Goal: Task Accomplishment & Management: Complete application form

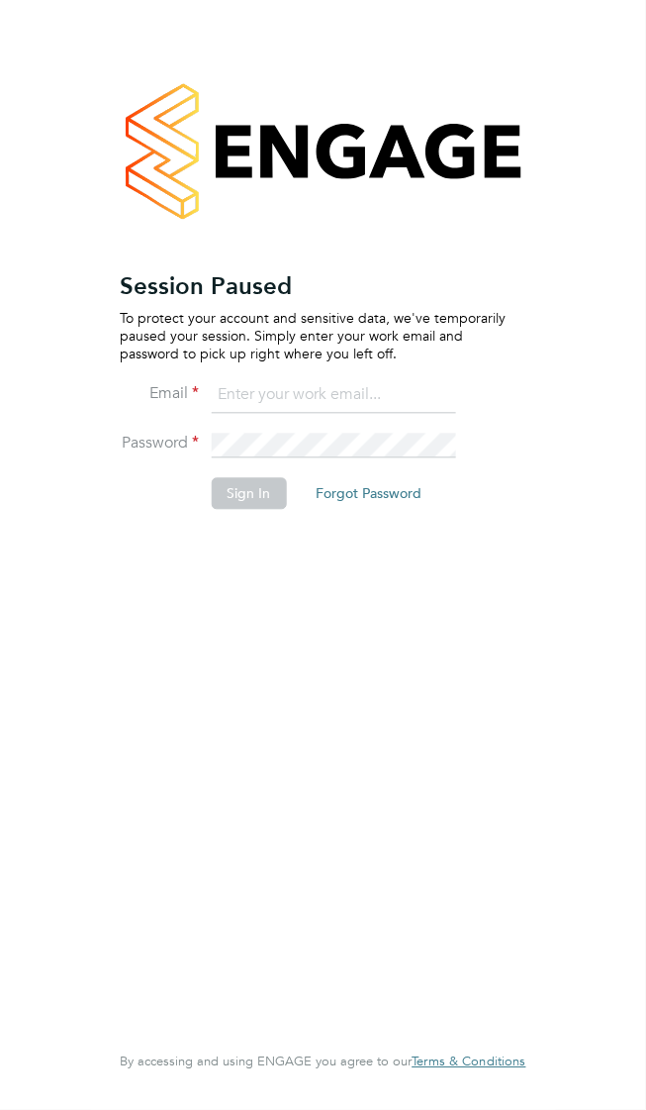
click at [318, 378] on input at bounding box center [333, 396] width 244 height 36
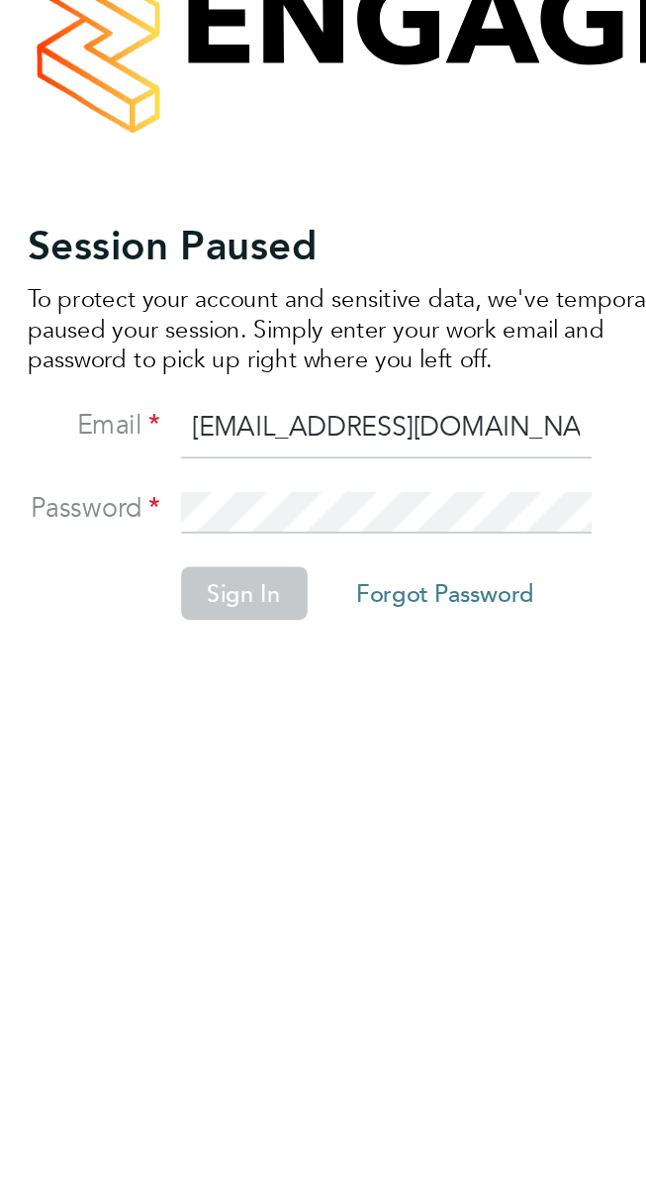
type input "[EMAIL_ADDRESS][DOMAIN_NAME]"
click at [240, 478] on button "Sign In" at bounding box center [248, 494] width 75 height 32
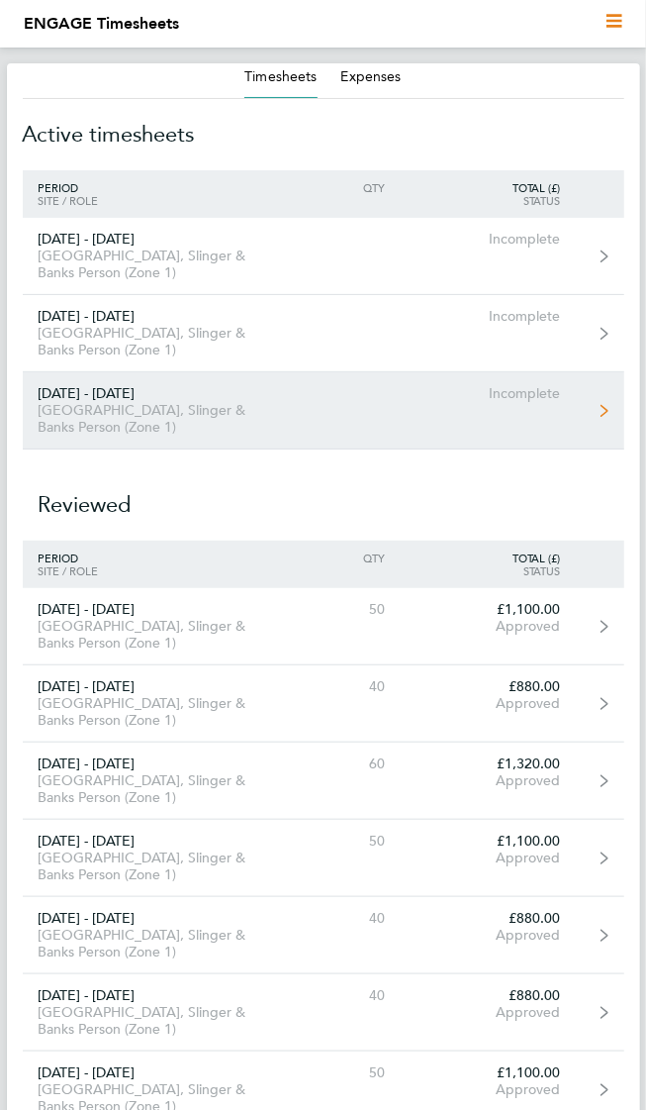
click at [91, 402] on div "[GEOGRAPHIC_DATA], Slinger & Banks Person (Zone 1)" at bounding box center [155, 419] width 265 height 34
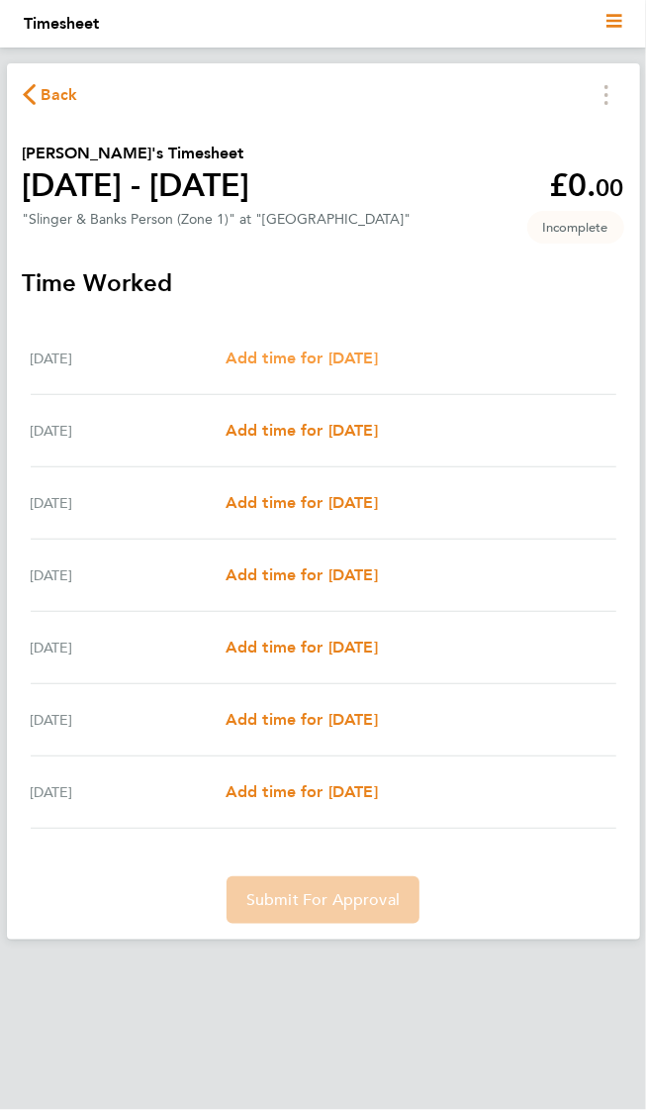
click at [312, 356] on span "Add time for [DATE]" at bounding box center [302, 357] width 152 height 19
select select "30"
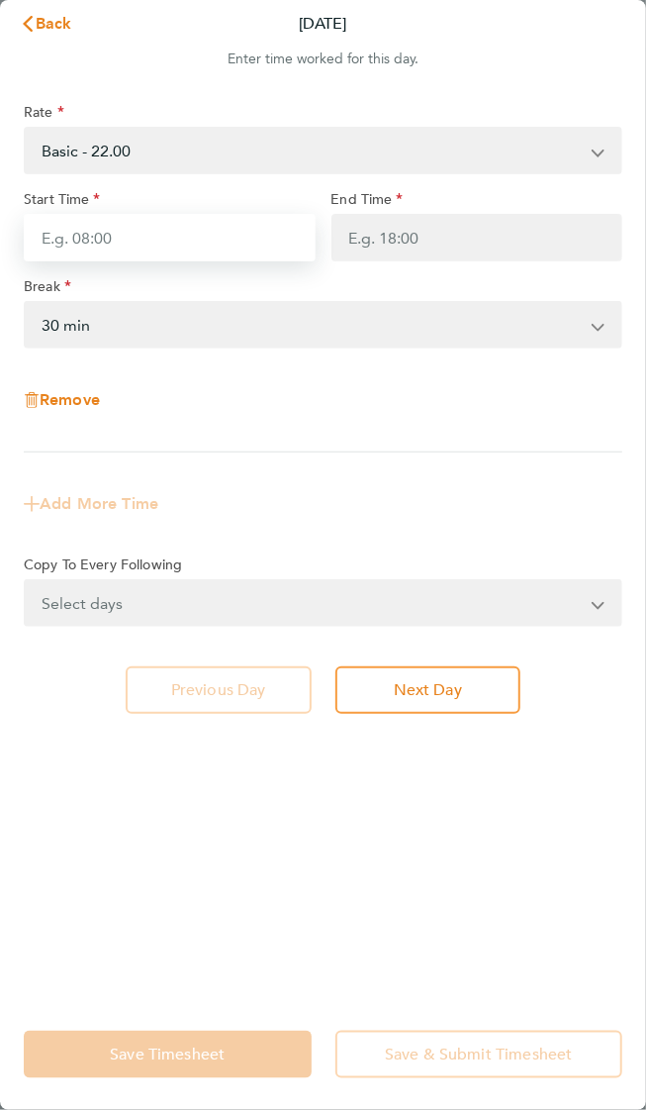
click at [145, 219] on input "Start Time" at bounding box center [170, 238] width 292 height 48
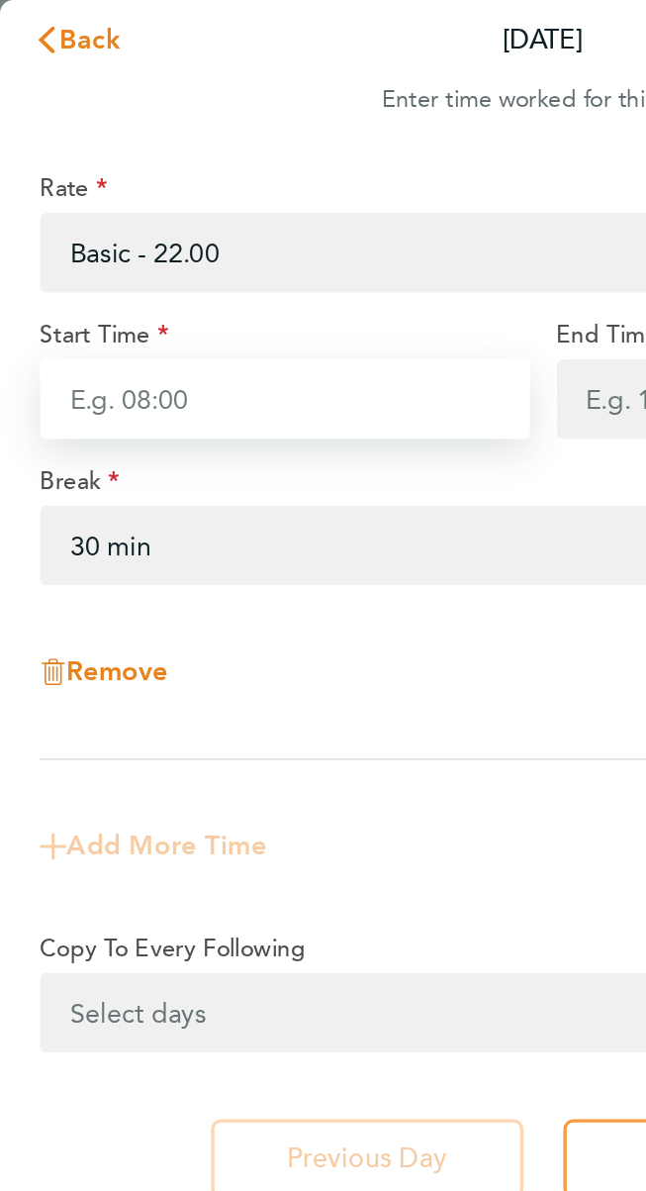
type input "08:00"
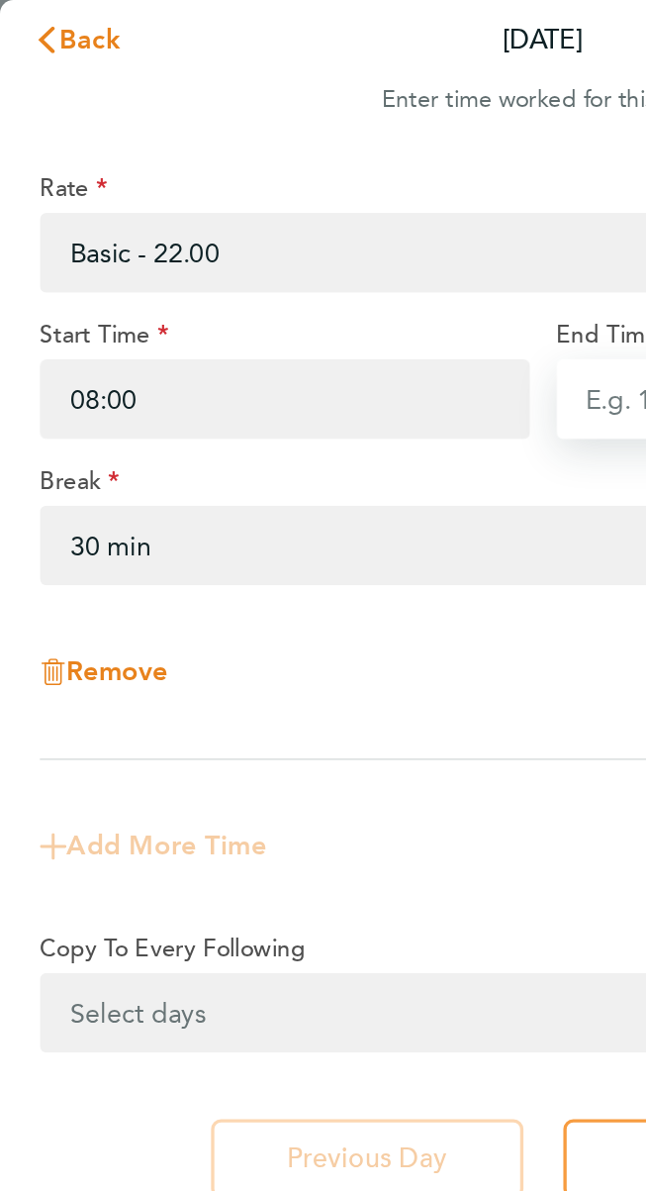
click at [351, 215] on input "End Time" at bounding box center [478, 238] width 292 height 48
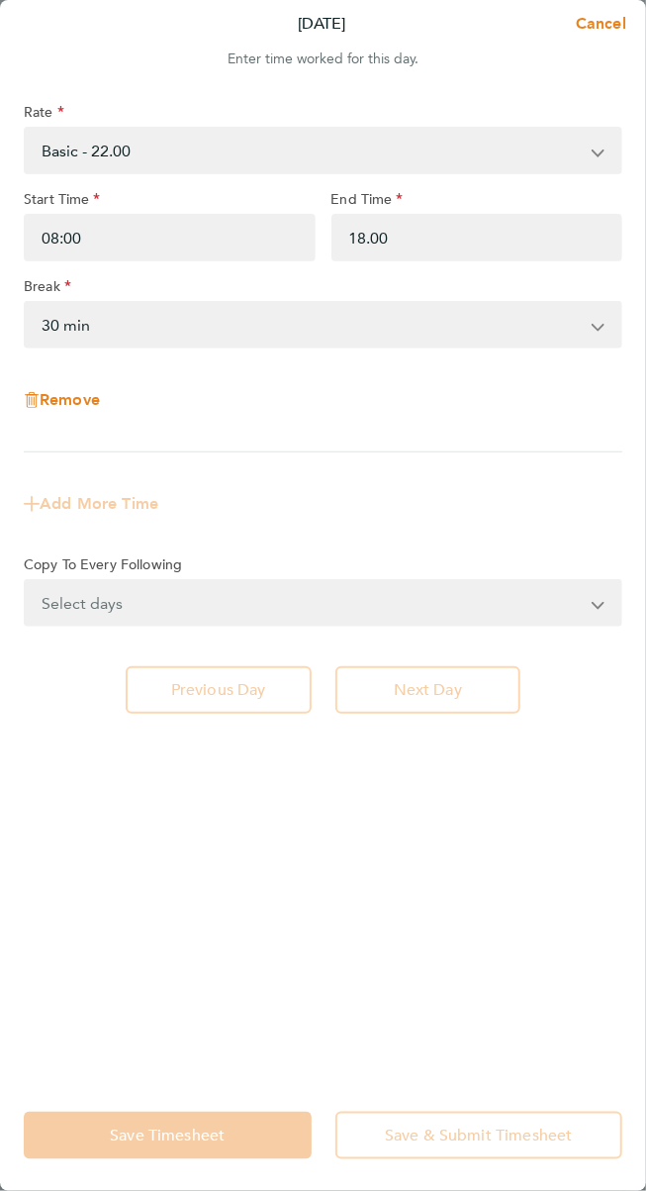
click at [534, 303] on select "0 min 15 min 30 min 45 min 60 min 75 min 90 min" at bounding box center [311, 325] width 571 height 44
type input "18:00"
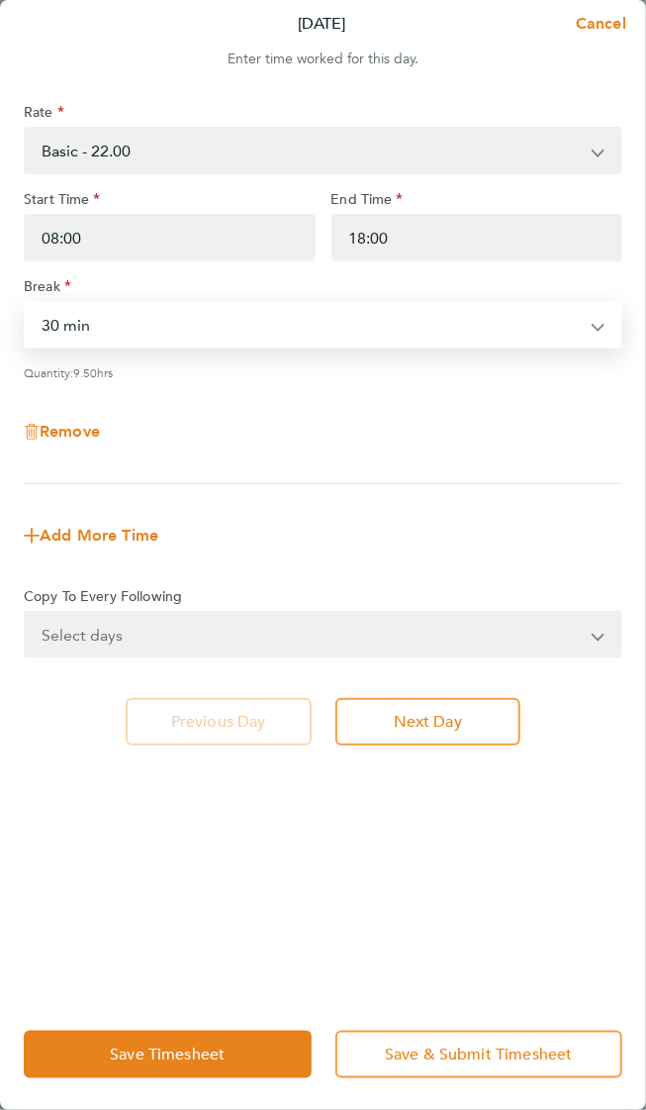
select select "0"
click at [461, 613] on select "Select days Day Weekday (Mon-Fri) Weekend (Sat-Sun) [DATE] [DATE] [DATE] [DATE]…" at bounding box center [312, 635] width 573 height 44
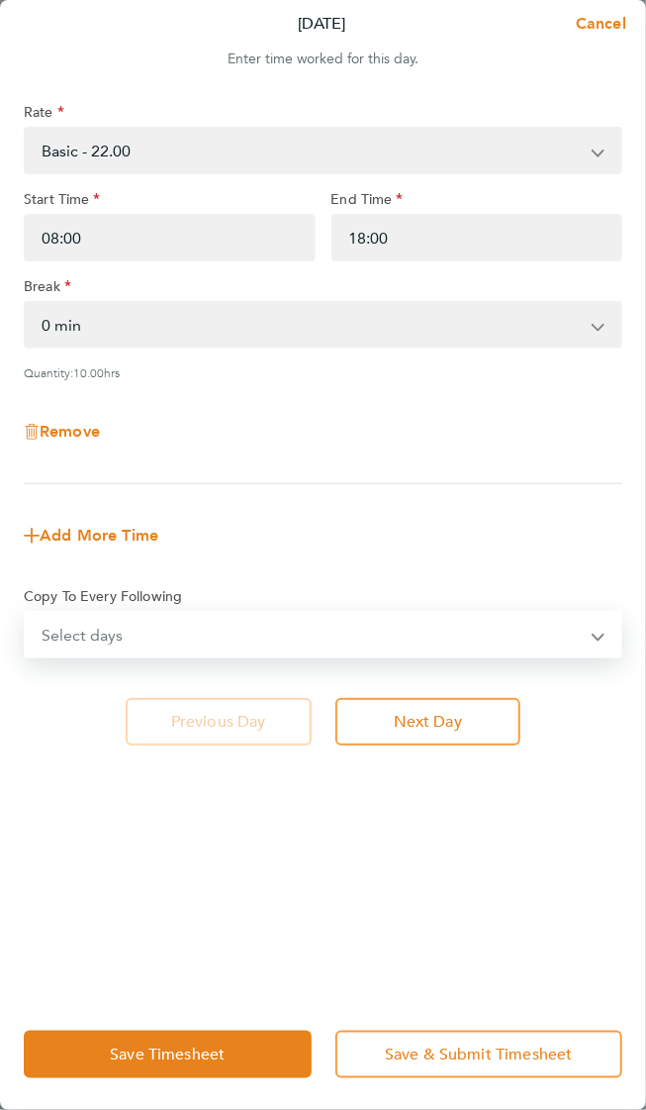
select select "WEEKDAY"
select select "[DATE]"
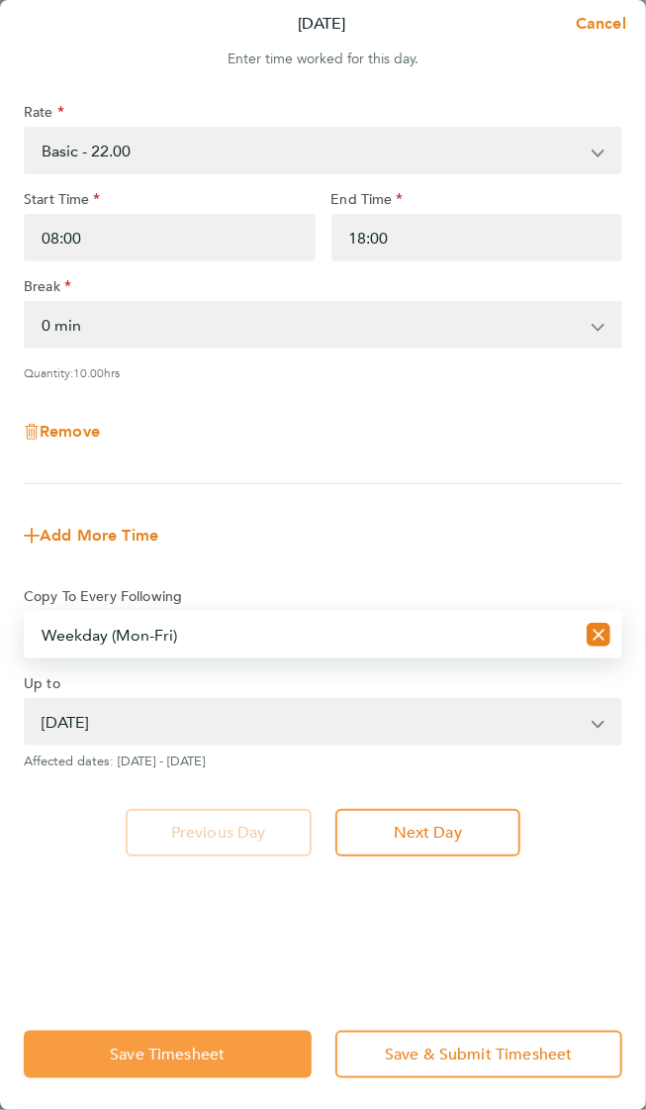
click at [221, 1055] on button "Save Timesheet" at bounding box center [168, 1054] width 288 height 48
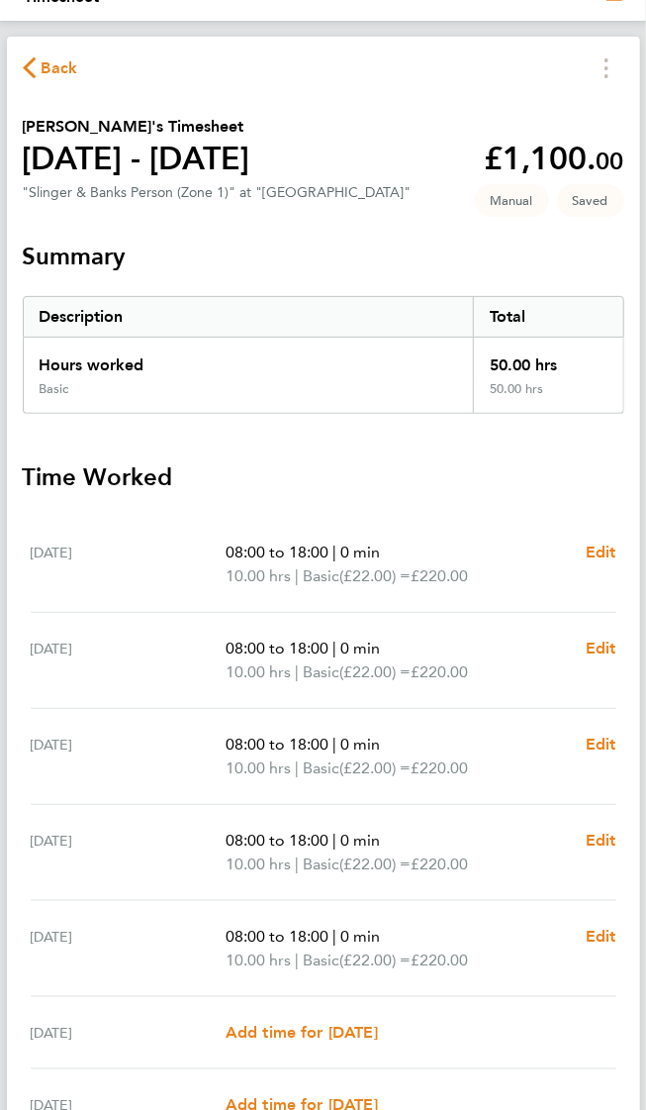
scroll to position [36, 0]
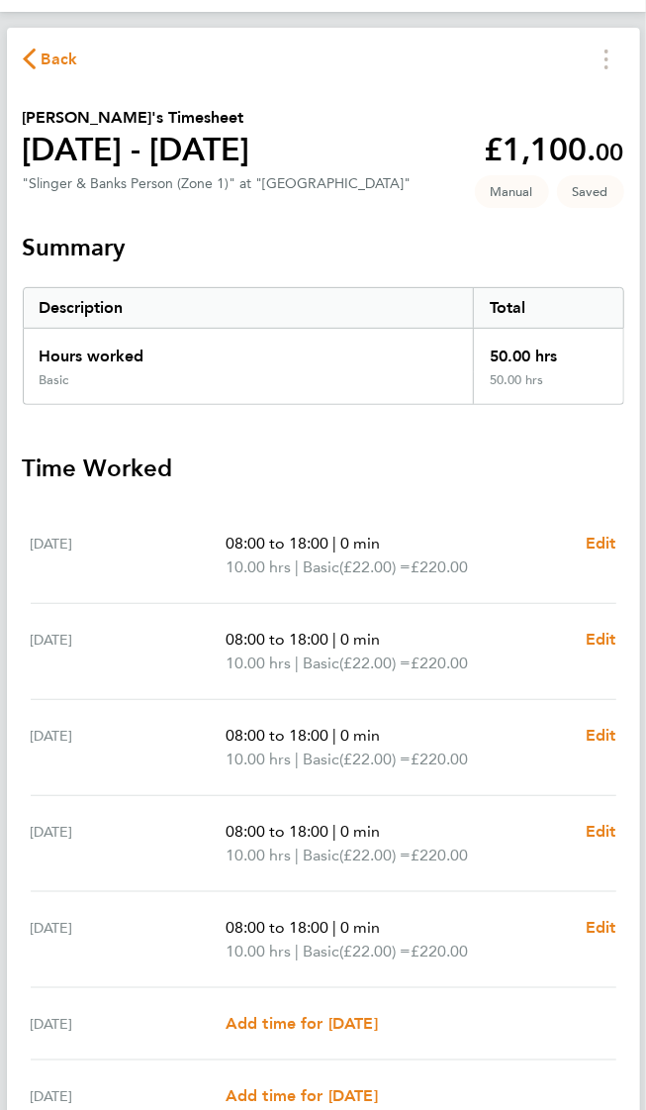
click at [49, 50] on span "Back" at bounding box center [60, 60] width 37 height 24
